Goal: Task Accomplishment & Management: Use online tool/utility

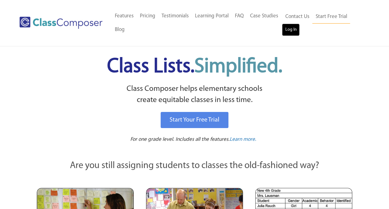
drag, startPoint x: 0, startPoint y: 0, endPoint x: 295, endPoint y: 32, distance: 296.4
click at [295, 32] on link "Log In" at bounding box center [291, 30] width 18 height 12
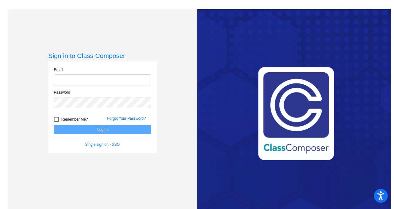
type input "[PERSON_NAME][EMAIL_ADDRESS][PERSON_NAME][DOMAIN_NAME]"
click at [99, 128] on button "Log In" at bounding box center [102, 129] width 97 height 9
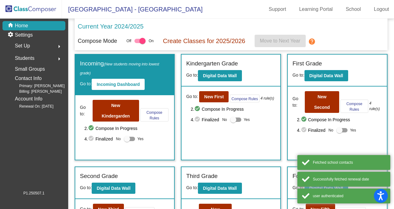
scroll to position [93, 0]
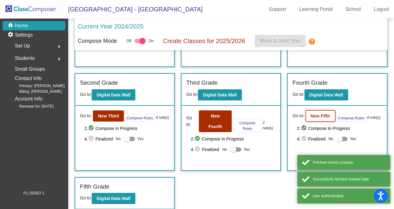
click at [318, 118] on button "New Fifth" at bounding box center [320, 115] width 29 height 11
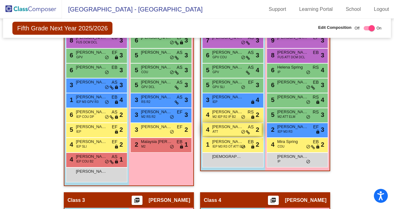
scroll to position [120, 0]
